Goal: Transaction & Acquisition: Purchase product/service

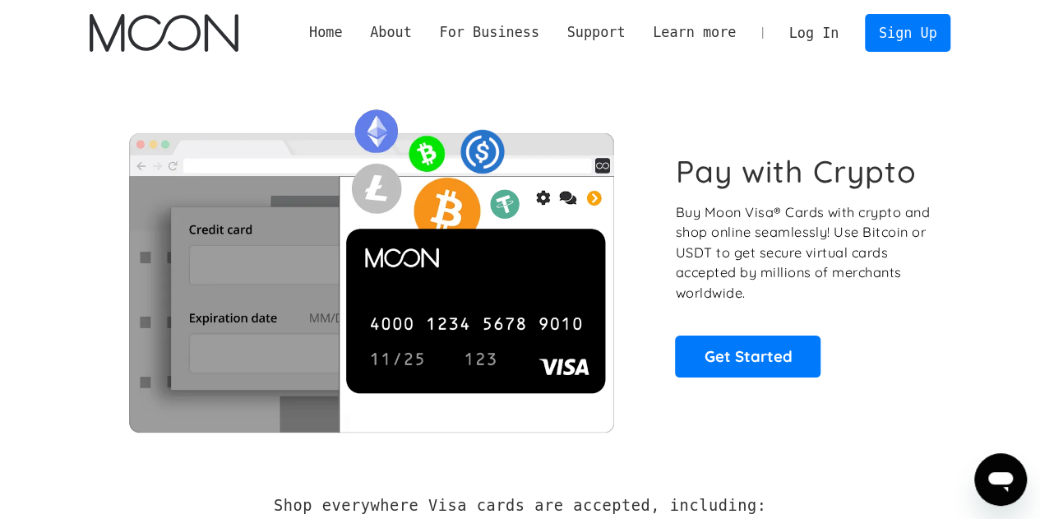
click at [829, 26] on link "Log In" at bounding box center [813, 33] width 77 height 36
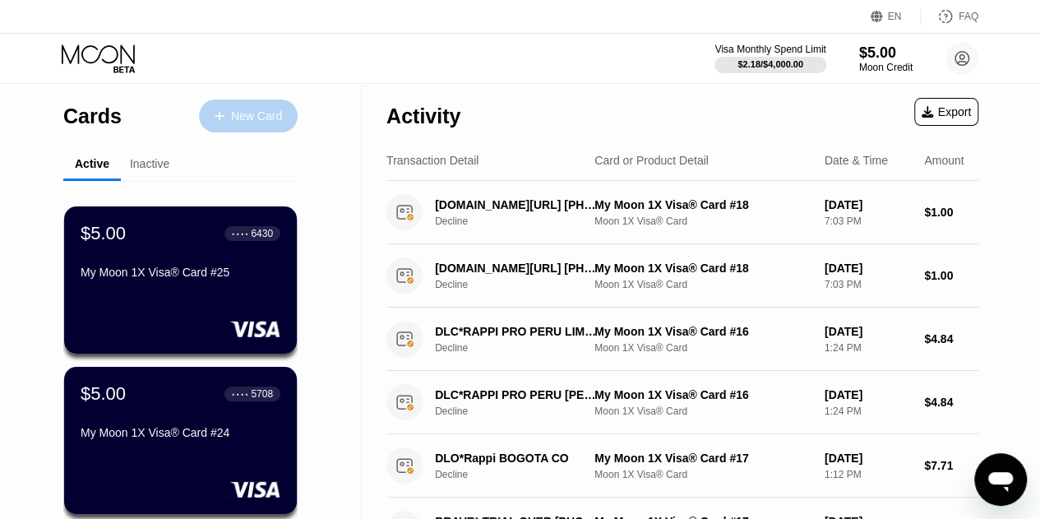
click at [275, 113] on div "New Card" at bounding box center [256, 116] width 51 height 14
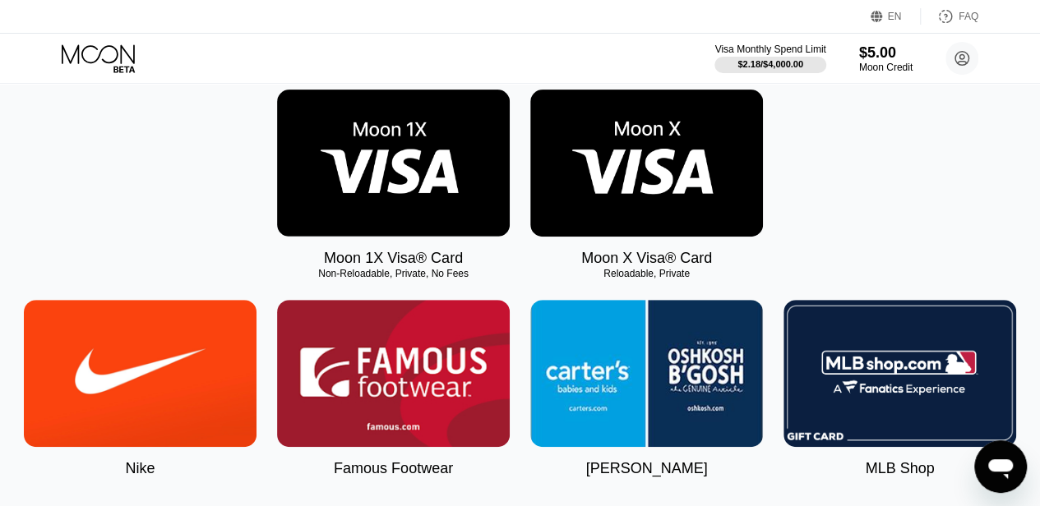
scroll to position [258, 0]
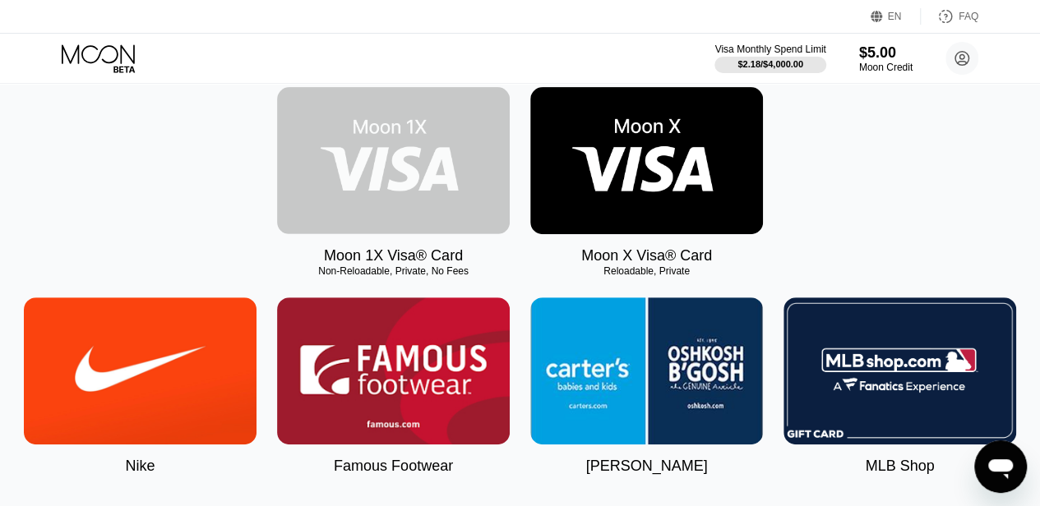
click at [364, 169] on img at bounding box center [393, 160] width 233 height 147
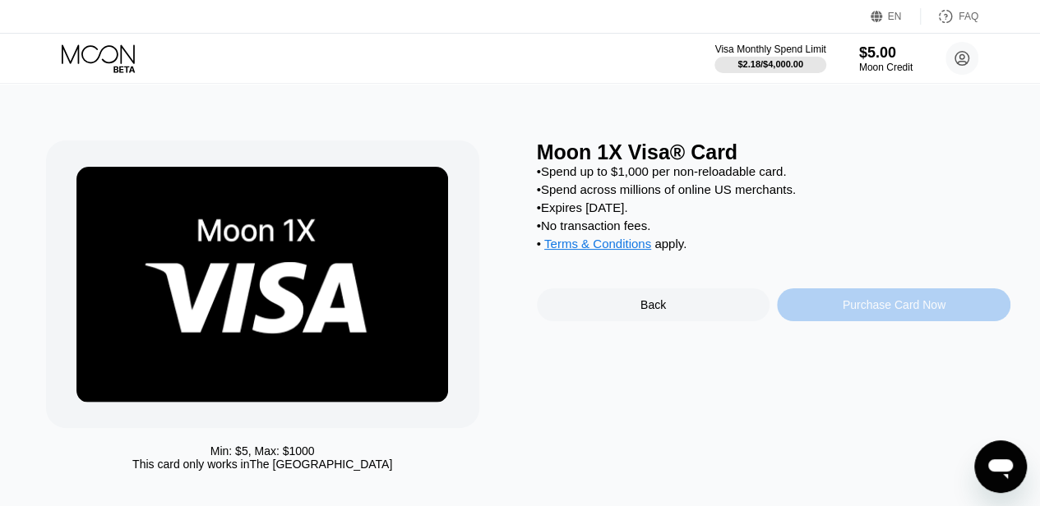
click at [835, 321] on div "Purchase Card Now" at bounding box center [893, 305] width 233 height 33
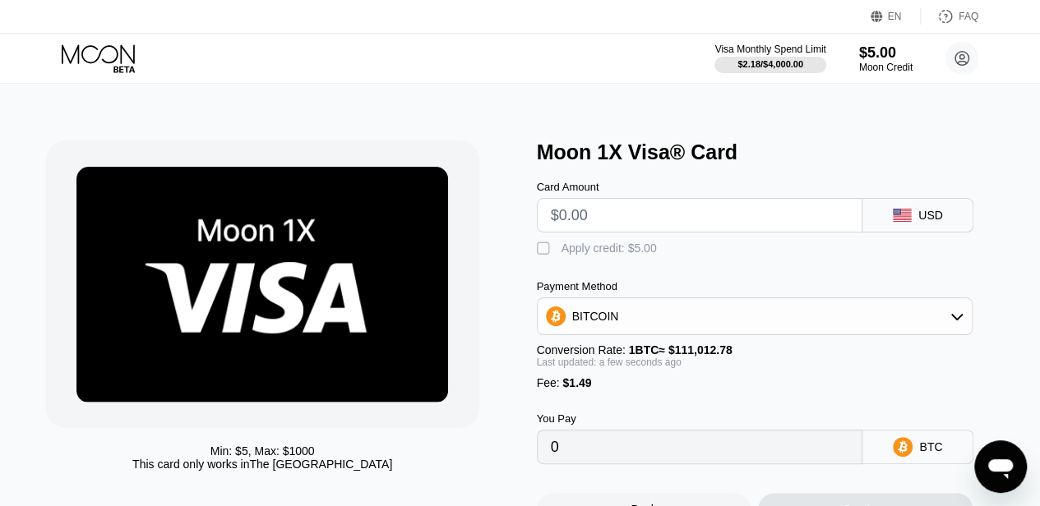
click at [732, 223] on input "text" at bounding box center [700, 215] width 298 height 33
type input "$5"
type input "0.00005847"
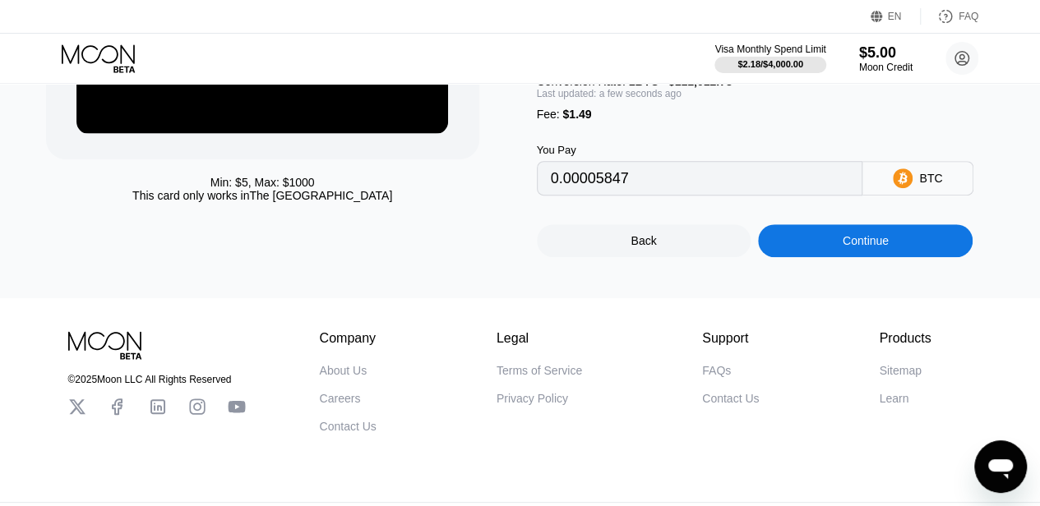
scroll to position [270, 0]
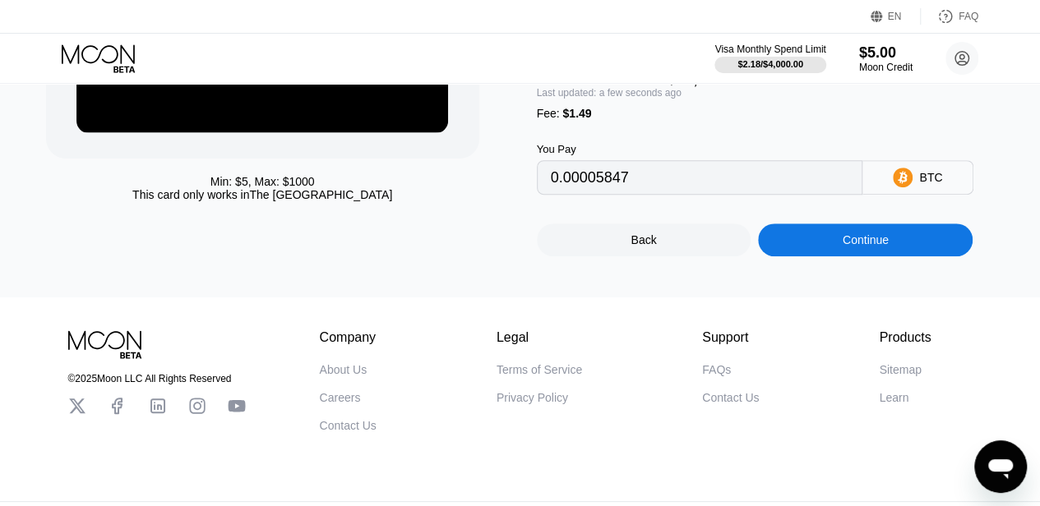
type input "$5"
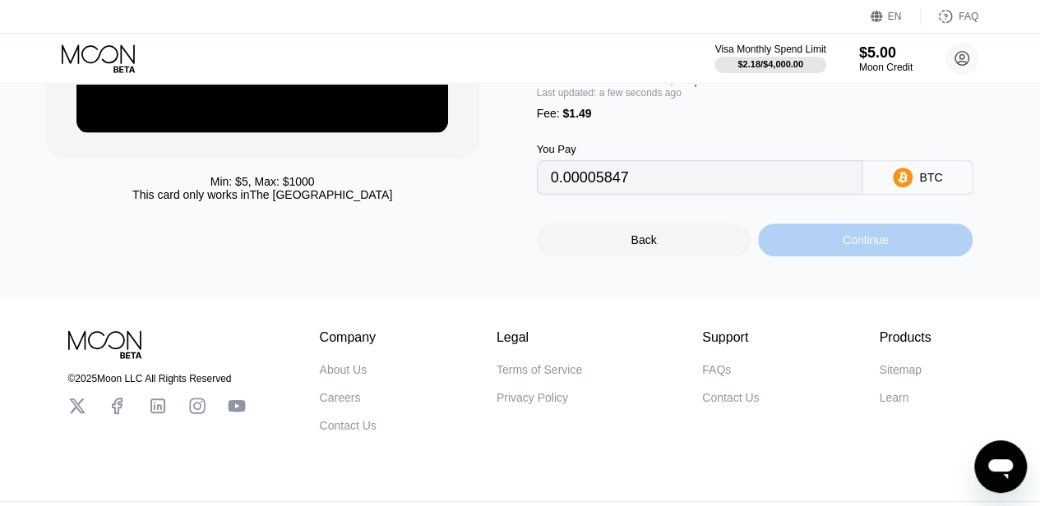
click at [832, 256] on div "Continue" at bounding box center [865, 240] width 215 height 33
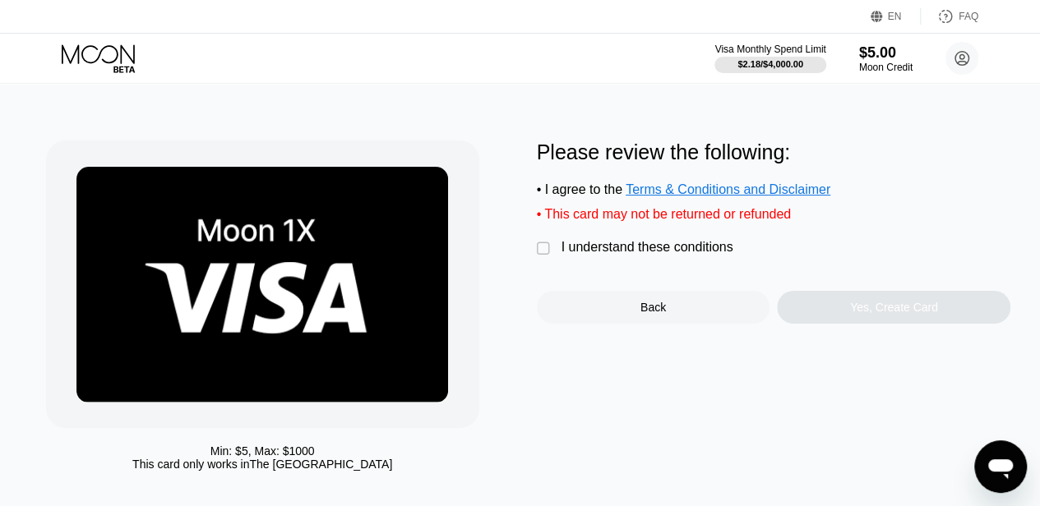
click at [635, 272] on div "Please review the following: • I agree to the Terms & Conditions and Disclaimer…" at bounding box center [774, 232] width 474 height 183
click at [664, 255] on div "I understand these conditions" at bounding box center [647, 247] width 172 height 15
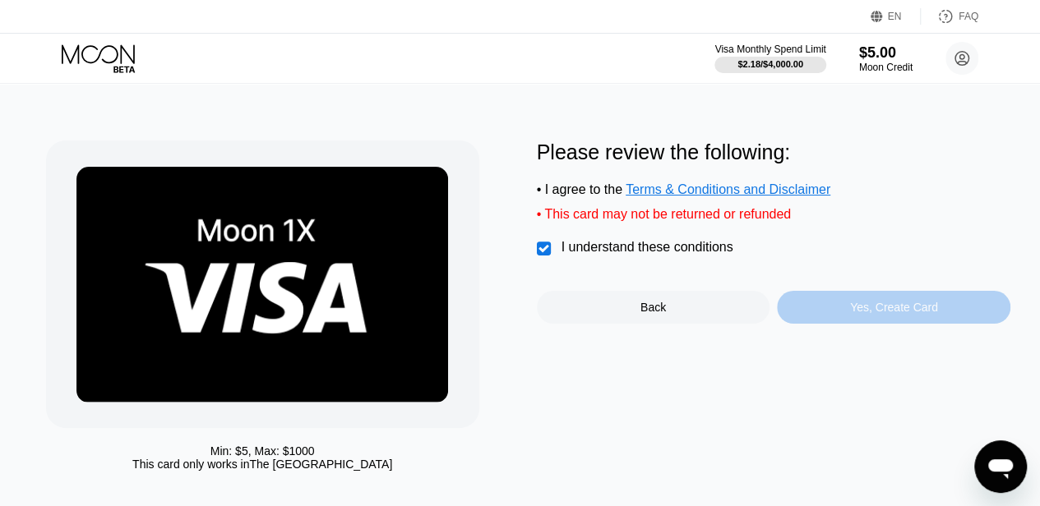
click at [852, 314] on div "Yes, Create Card" at bounding box center [894, 307] width 88 height 13
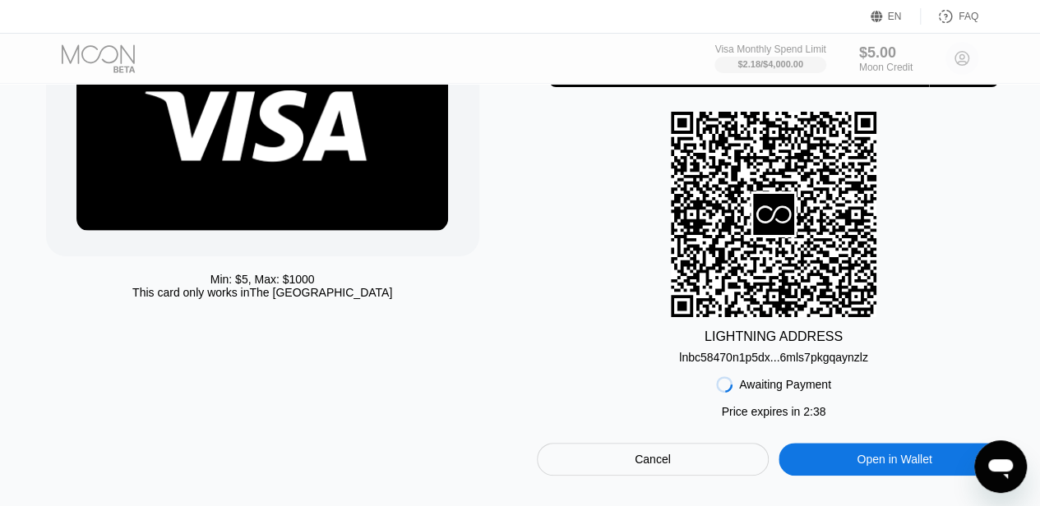
scroll to position [173, 0]
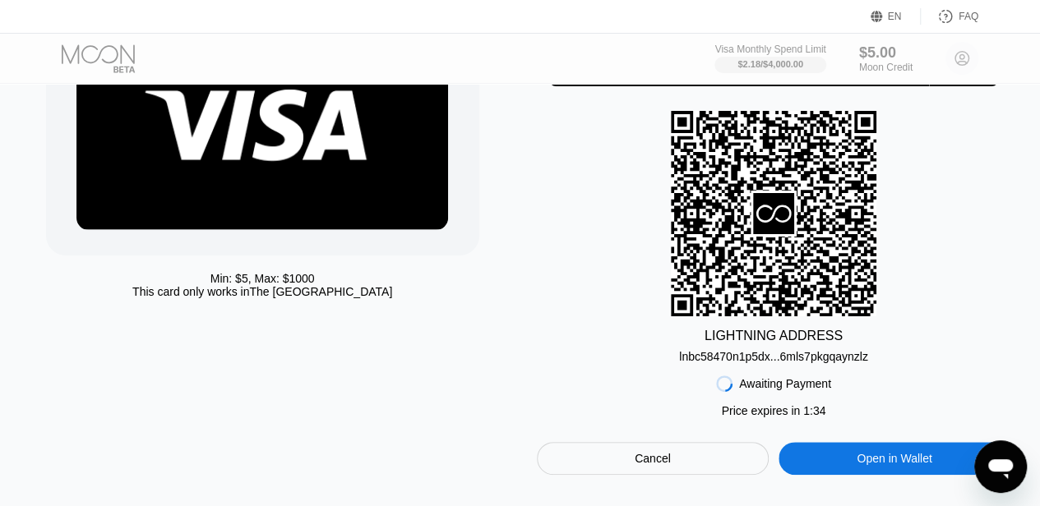
click at [570, 342] on div "LIGHTNING ADDRESS lnbc58470n1p5dx...6mls7pkgqaynzlz" at bounding box center [774, 237] width 474 height 252
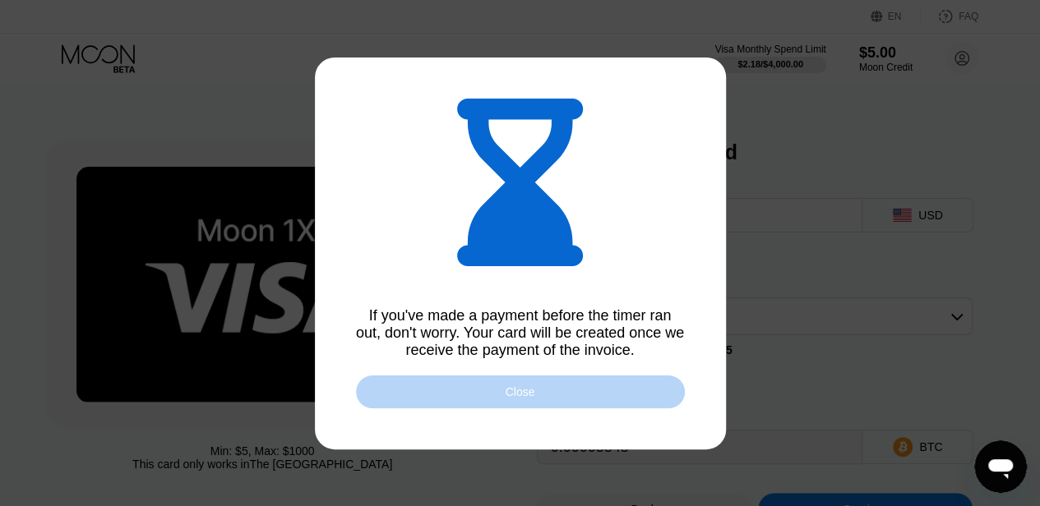
click at [550, 394] on div "Close" at bounding box center [520, 392] width 329 height 33
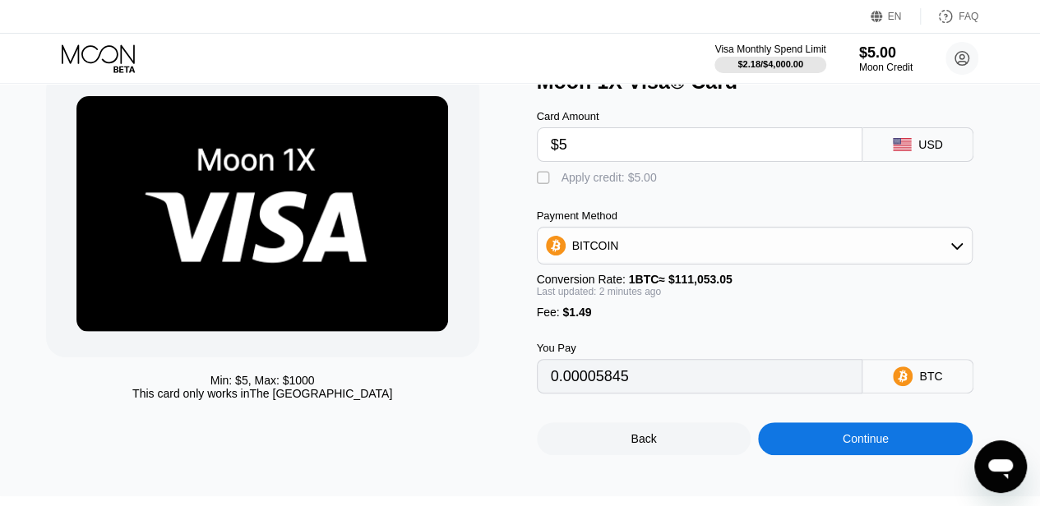
scroll to position [118, 0]
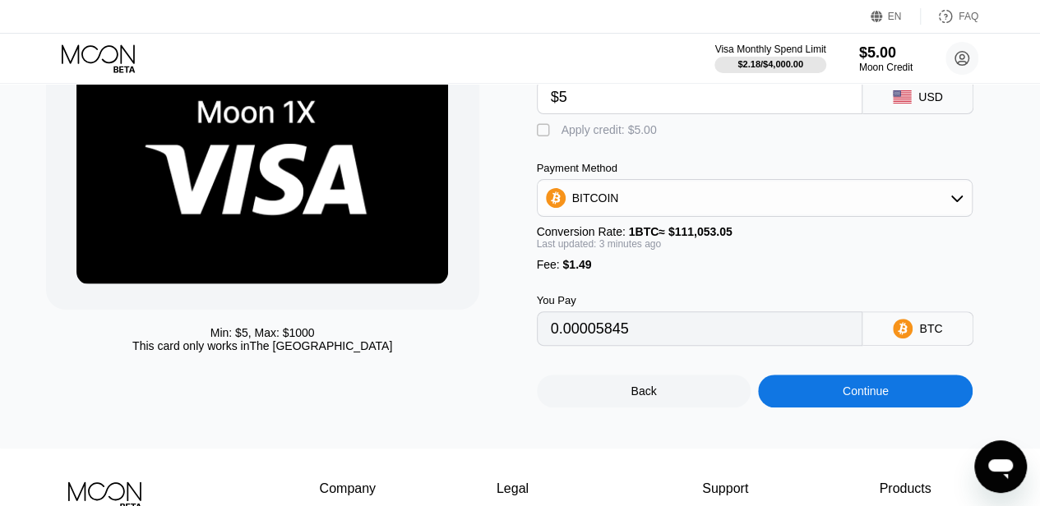
click at [511, 224] on div "Min: $ 5 , Max: $ 1000 This card only works in The United States" at bounding box center [283, 215] width 474 height 386
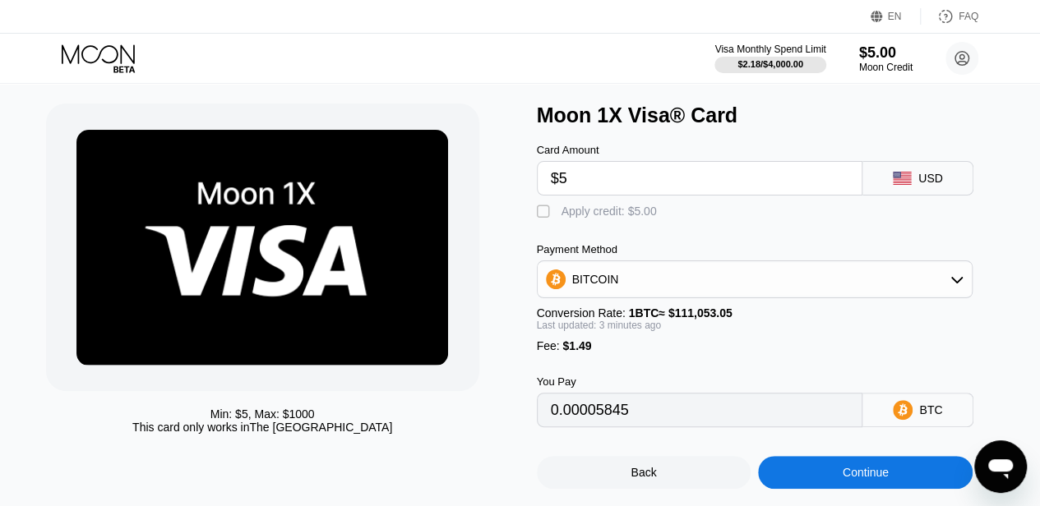
scroll to position [36, 0]
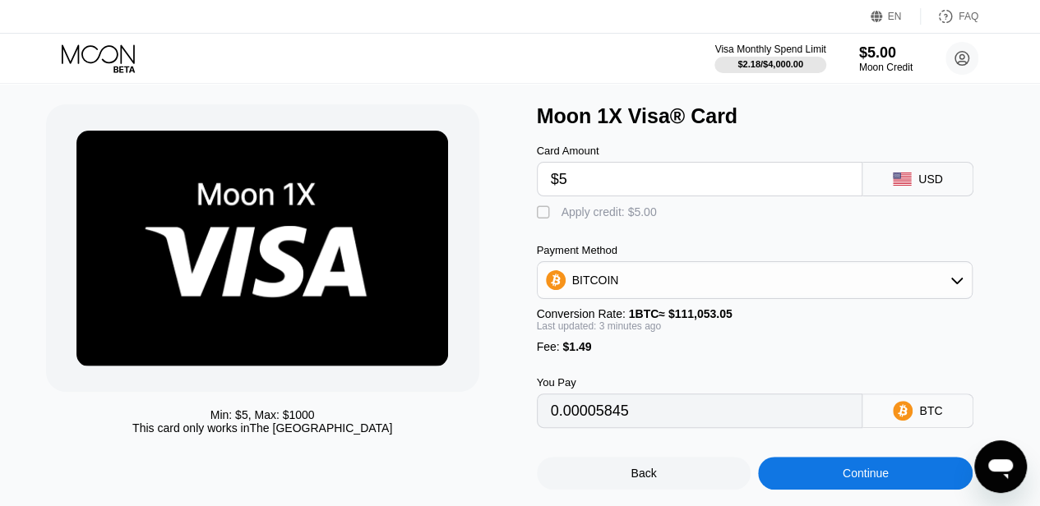
click at [541, 220] on div "" at bounding box center [545, 213] width 16 height 16
type input "0.00001341"
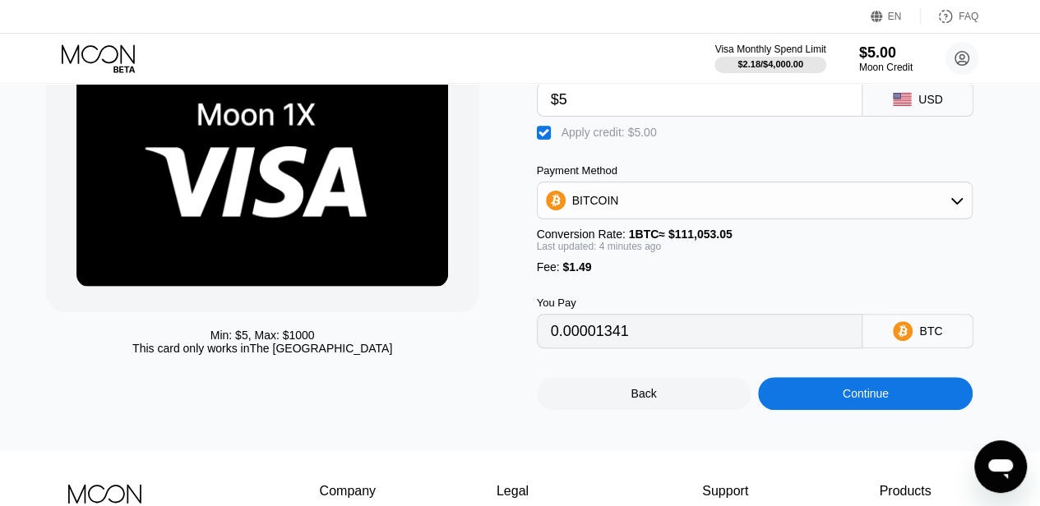
scroll to position [118, 0]
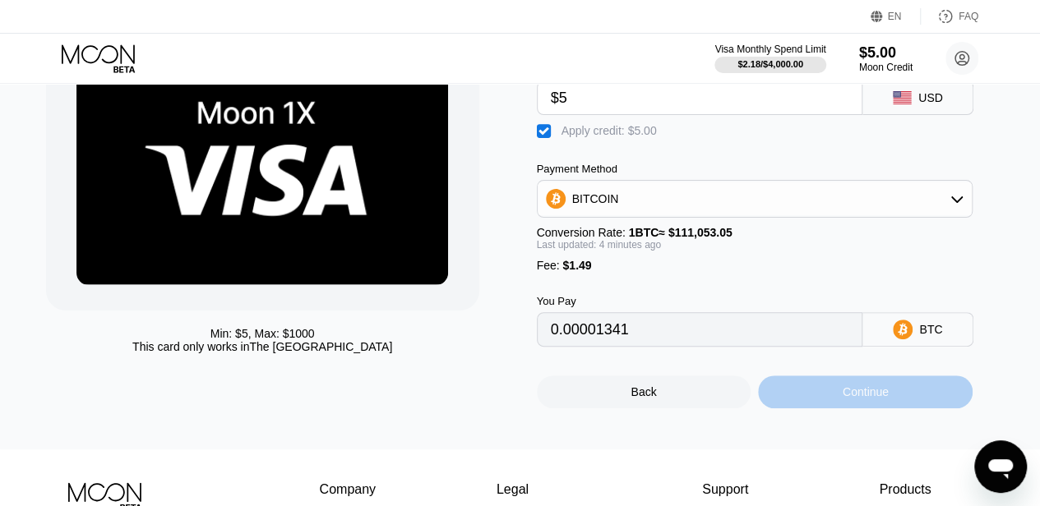
click at [802, 402] on div "Continue" at bounding box center [865, 392] width 215 height 33
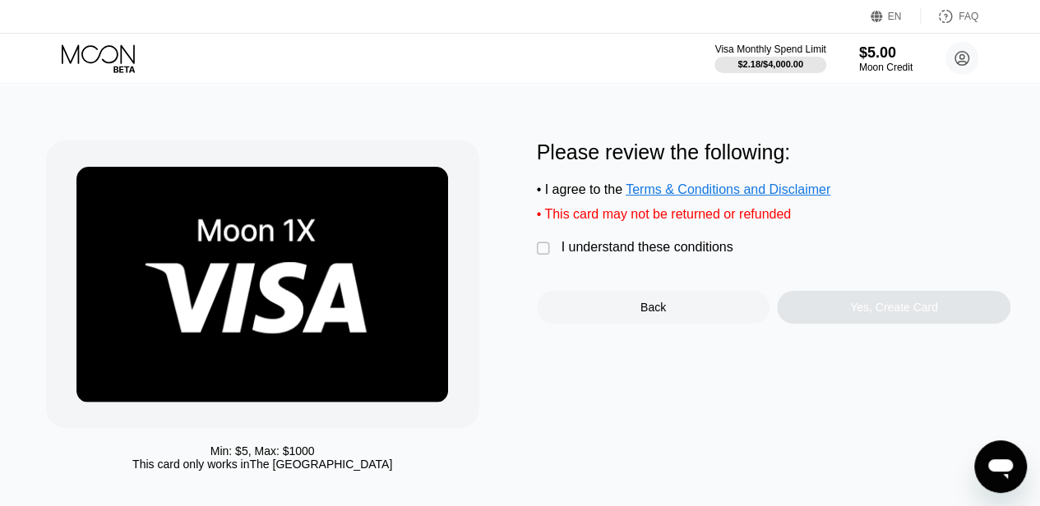
click at [587, 255] on div "I understand these conditions" at bounding box center [647, 247] width 172 height 15
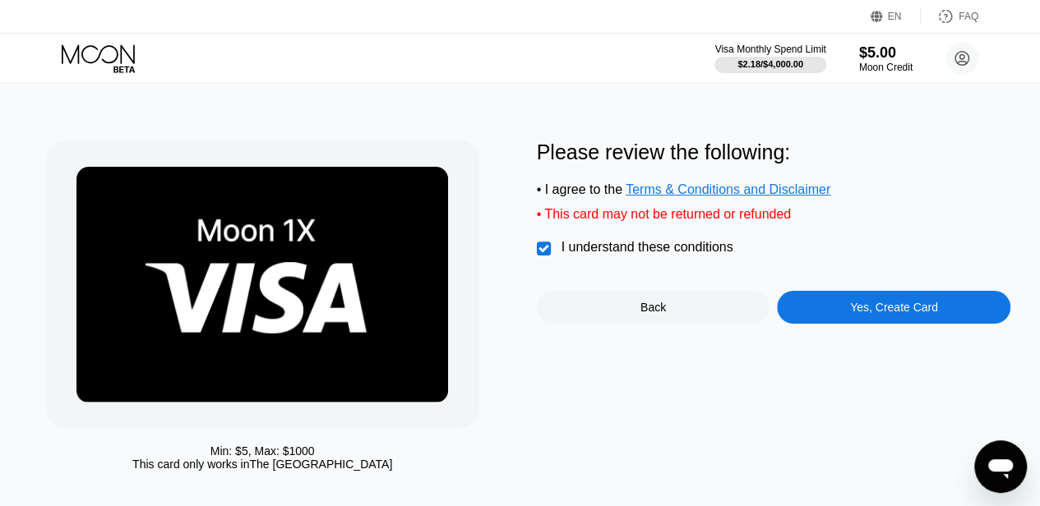
click at [857, 314] on div "Yes, Create Card" at bounding box center [894, 307] width 88 height 13
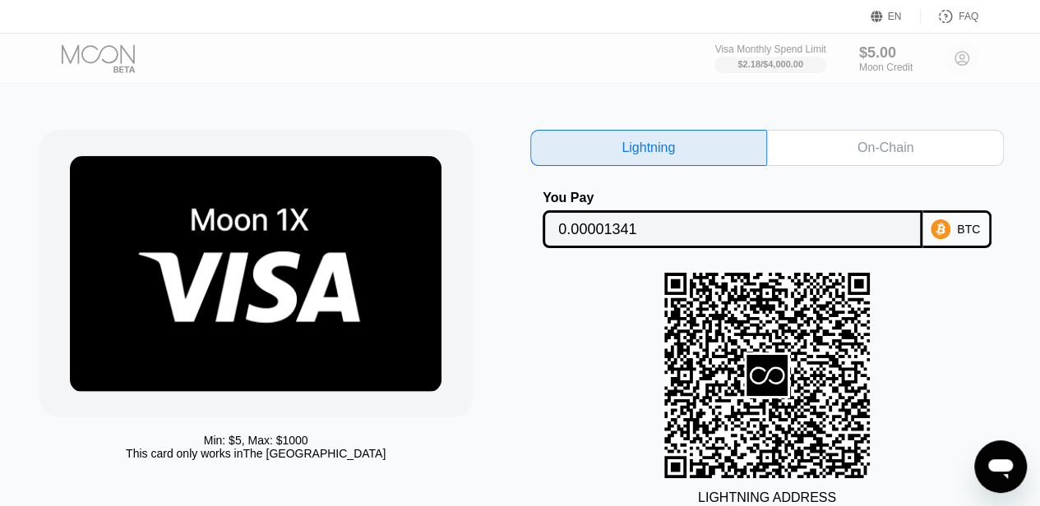
scroll to position [12, 7]
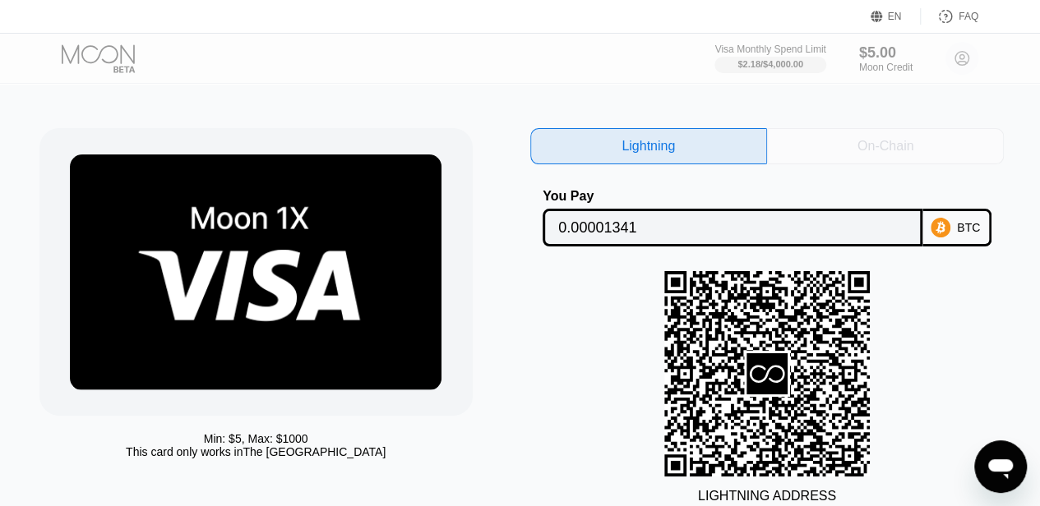
click at [893, 145] on div "On-Chain" at bounding box center [885, 146] width 56 height 16
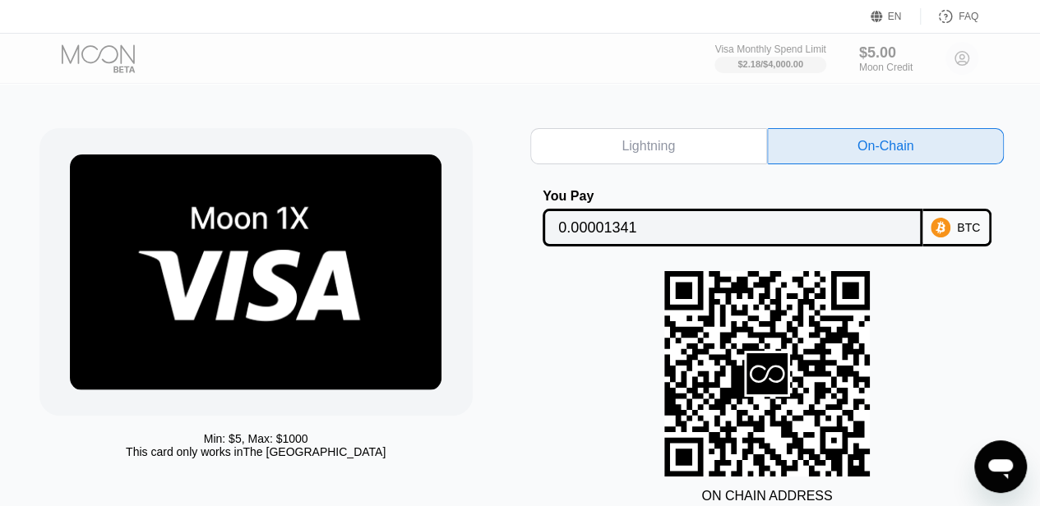
scroll to position [0, 7]
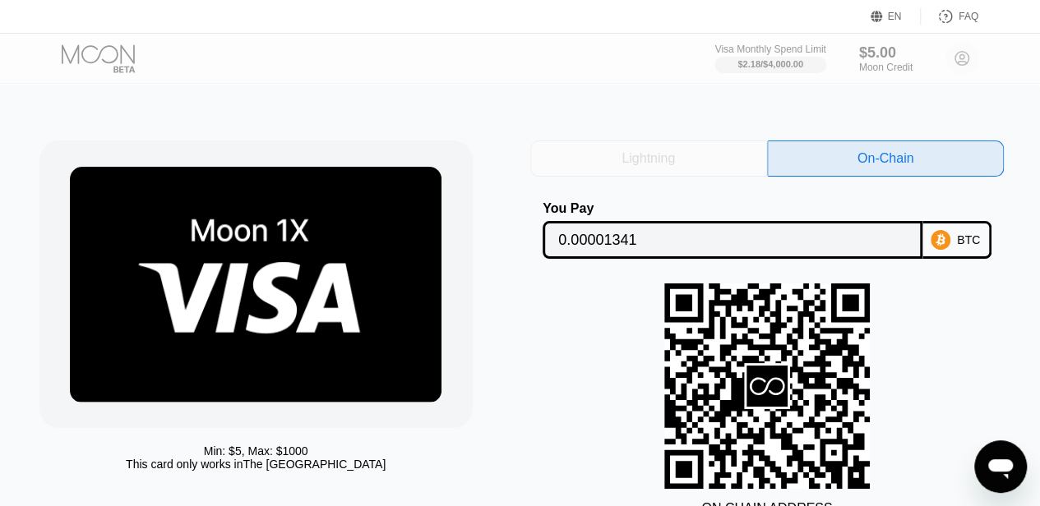
click at [667, 162] on div "Lightning" at bounding box center [647, 158] width 53 height 16
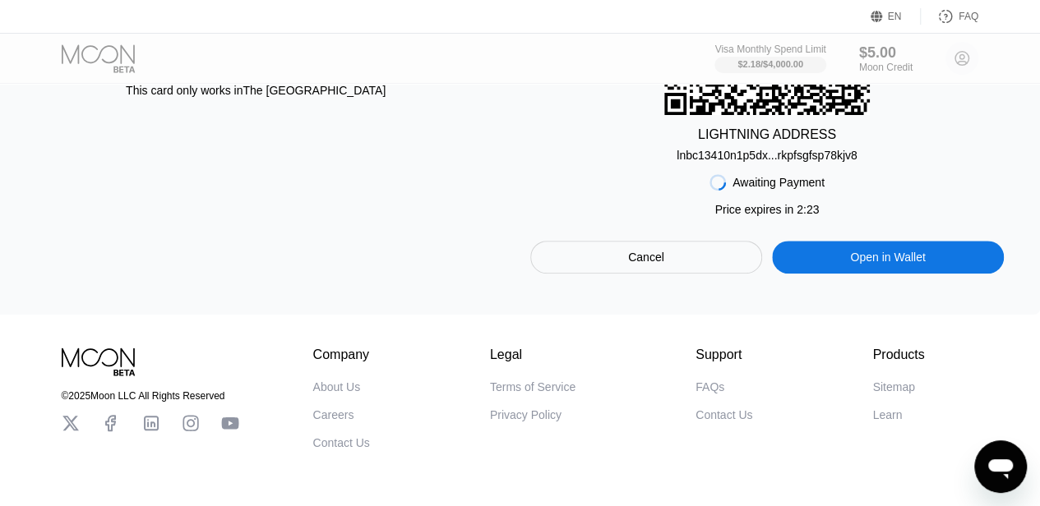
scroll to position [443, 7]
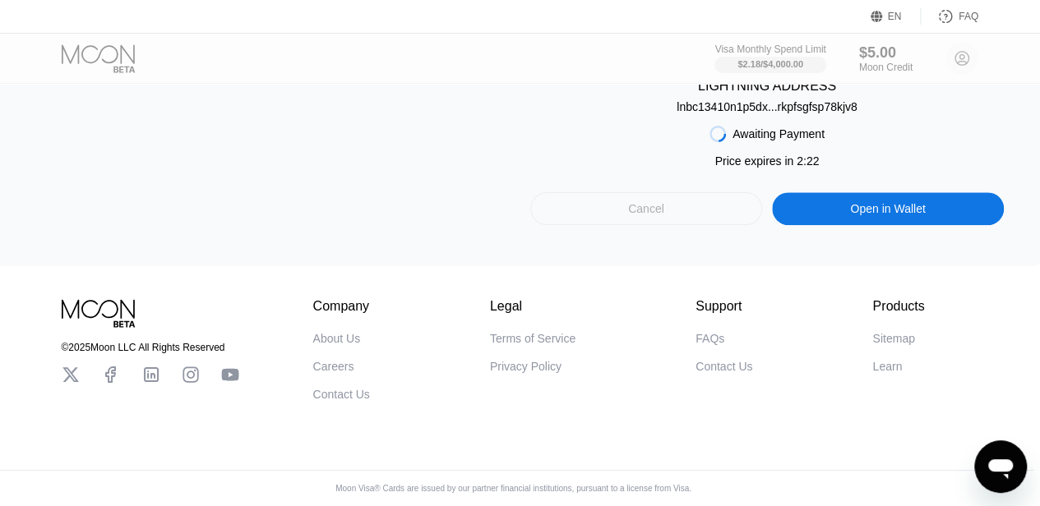
click at [590, 195] on div "Cancel" at bounding box center [646, 208] width 233 height 33
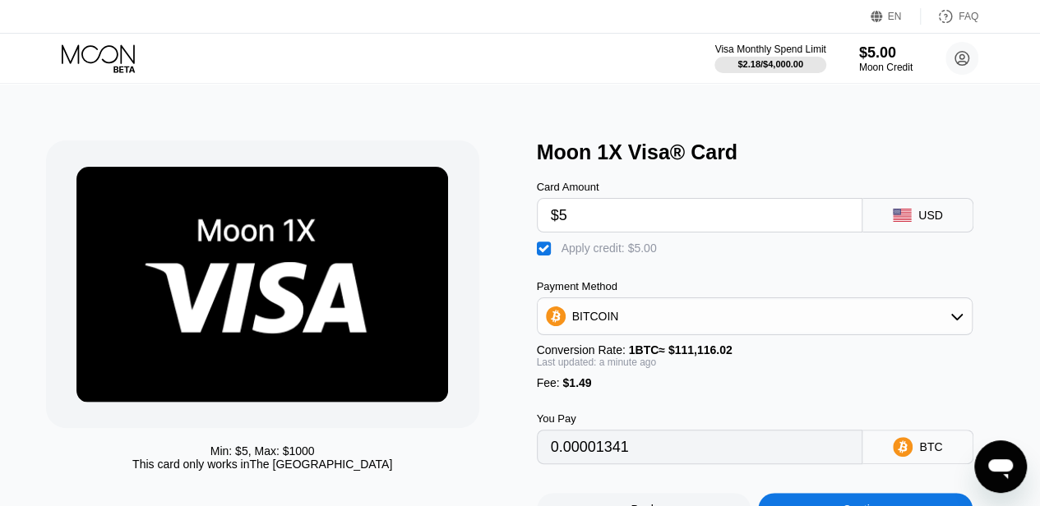
click at [543, 257] on div "" at bounding box center [545, 249] width 16 height 16
click at [544, 255] on div "" at bounding box center [545, 249] width 16 height 16
click at [544, 255] on div "" at bounding box center [545, 249] width 16 height 16
click at [544, 255] on div "" at bounding box center [545, 249] width 16 height 16
click at [544, 255] on div "" at bounding box center [545, 249] width 16 height 16
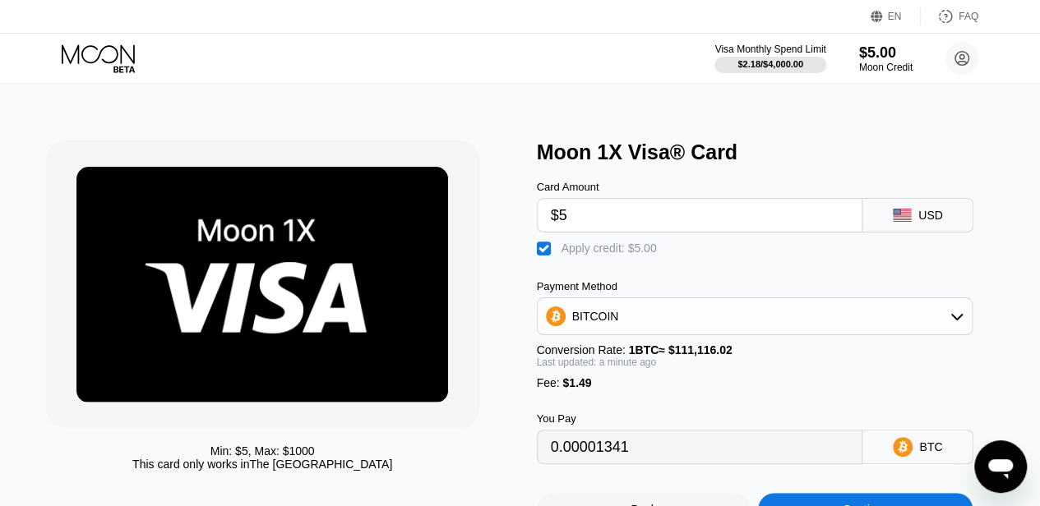
type input "0.00005841"
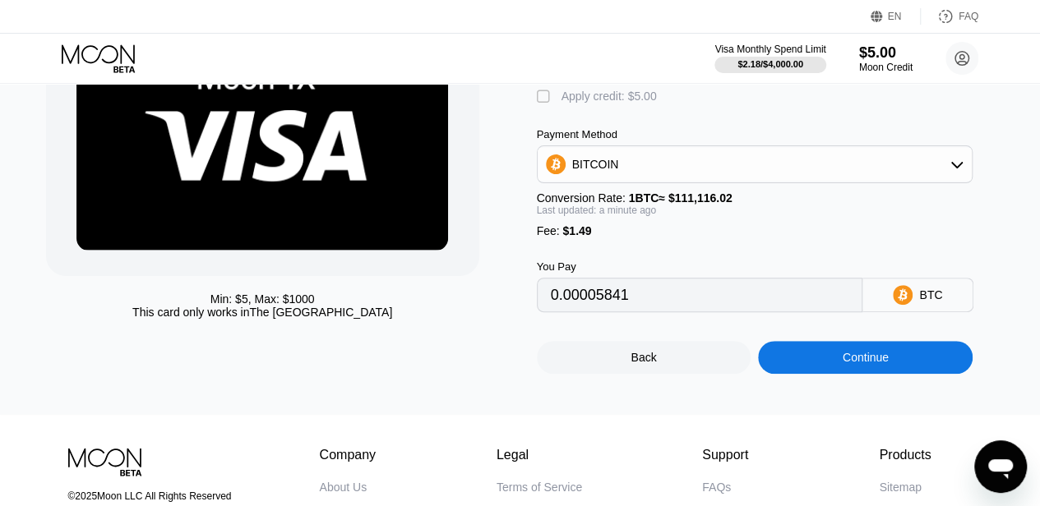
scroll to position [153, 0]
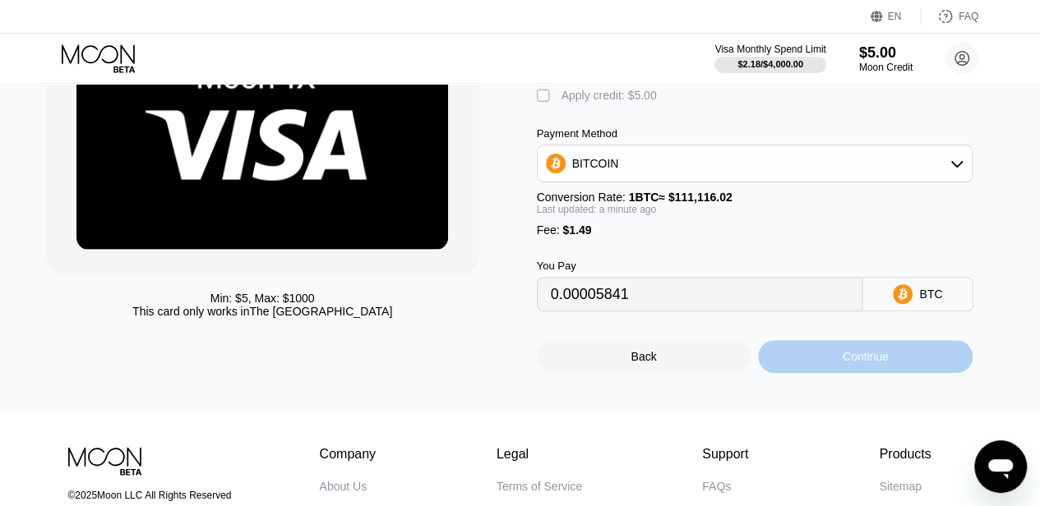
click at [822, 359] on div "Continue" at bounding box center [865, 356] width 215 height 33
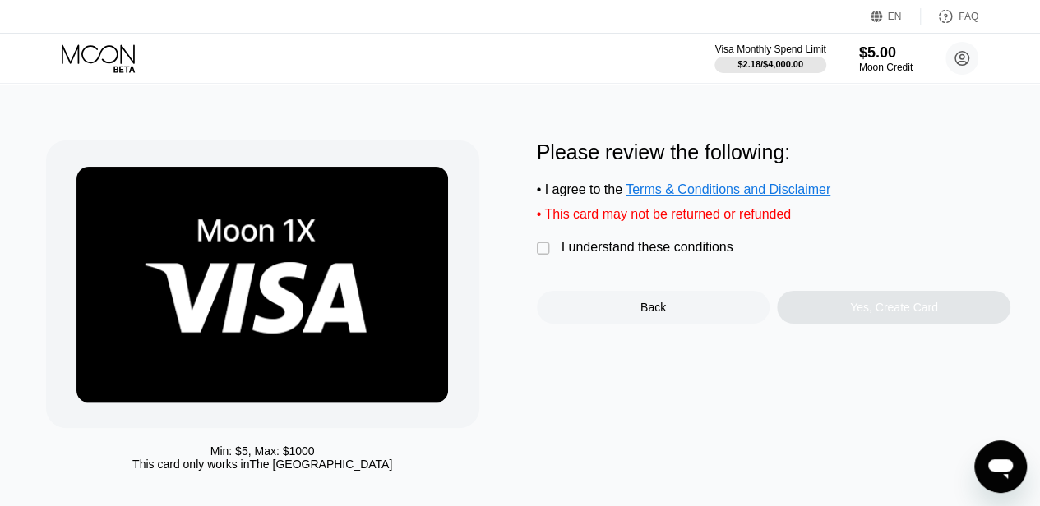
click at [675, 255] on div "I understand these conditions" at bounding box center [647, 247] width 172 height 15
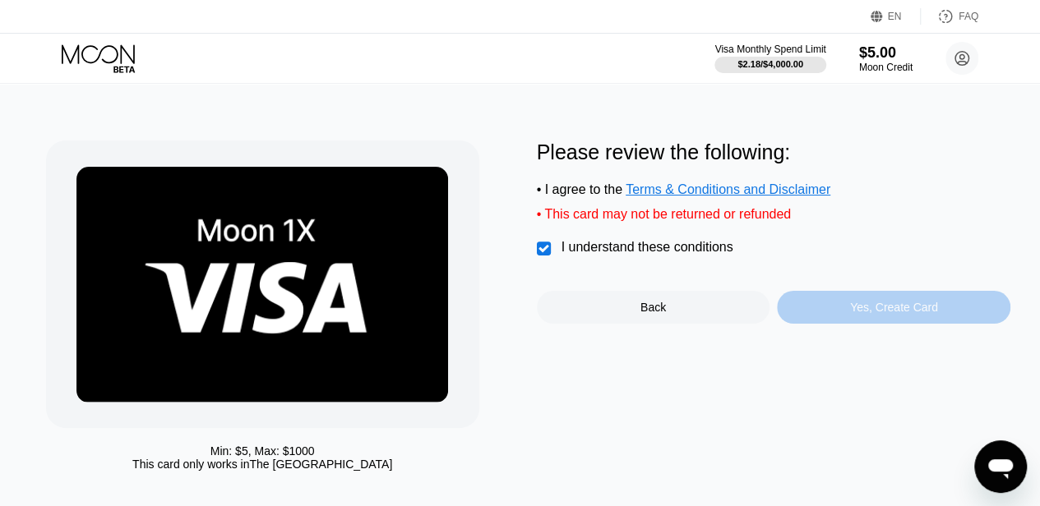
click at [833, 324] on div "Yes, Create Card" at bounding box center [893, 307] width 233 height 33
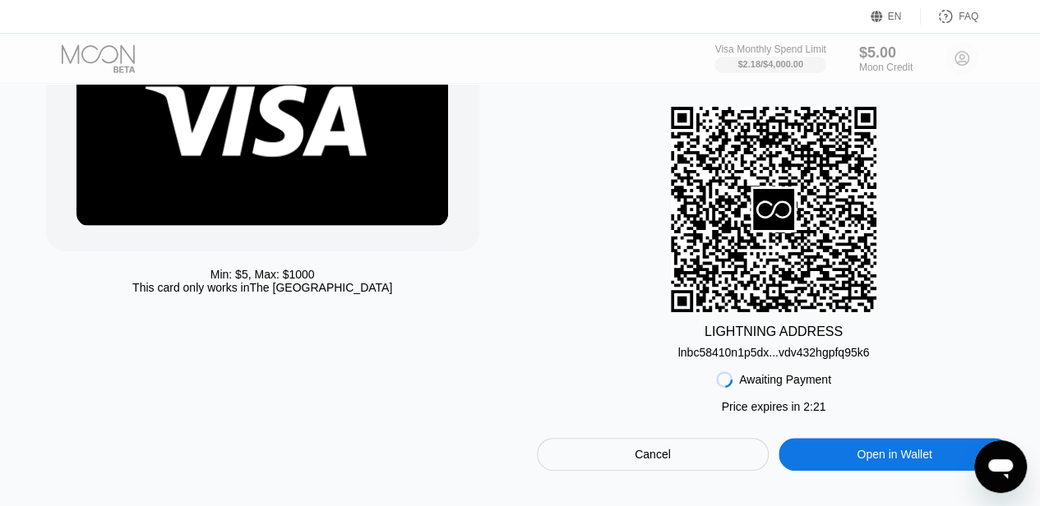
scroll to position [180, 0]
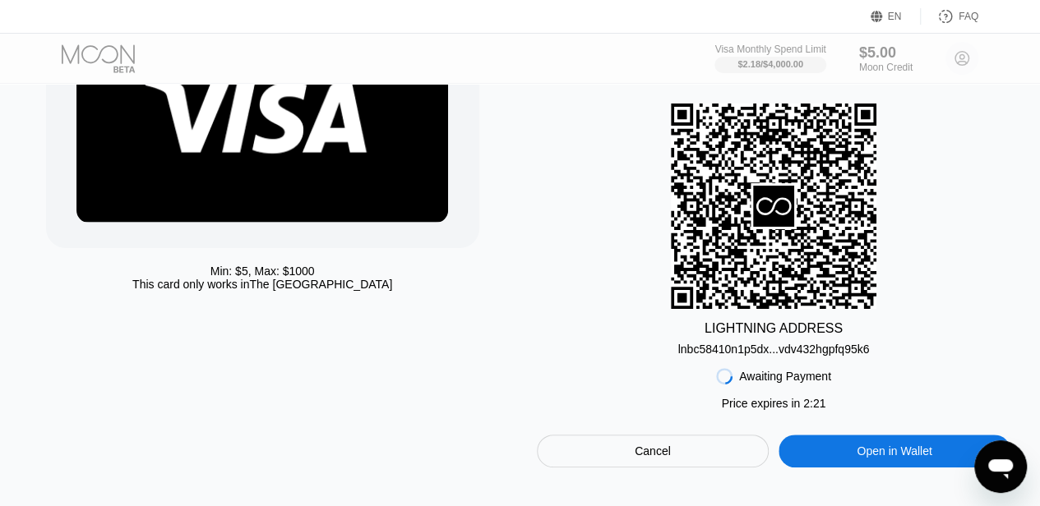
click at [582, 277] on div "LIGHTNING ADDRESS lnbc58410n1p5dx...vdv432hgpfq95k6" at bounding box center [774, 230] width 474 height 252
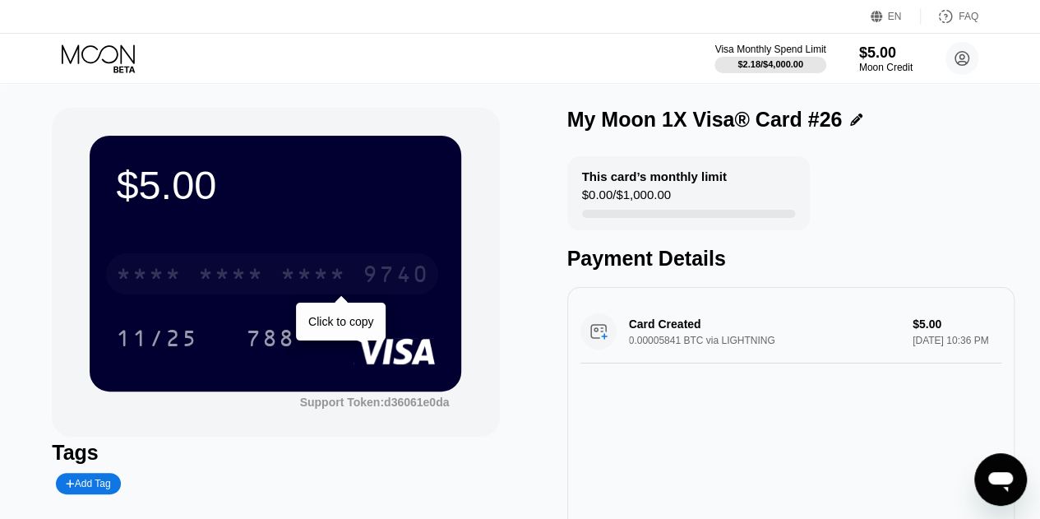
click at [349, 275] on div "* * * * * * * * * * * * 9740" at bounding box center [272, 273] width 332 height 41
